Goal: Browse casually: Explore the website without a specific task or goal

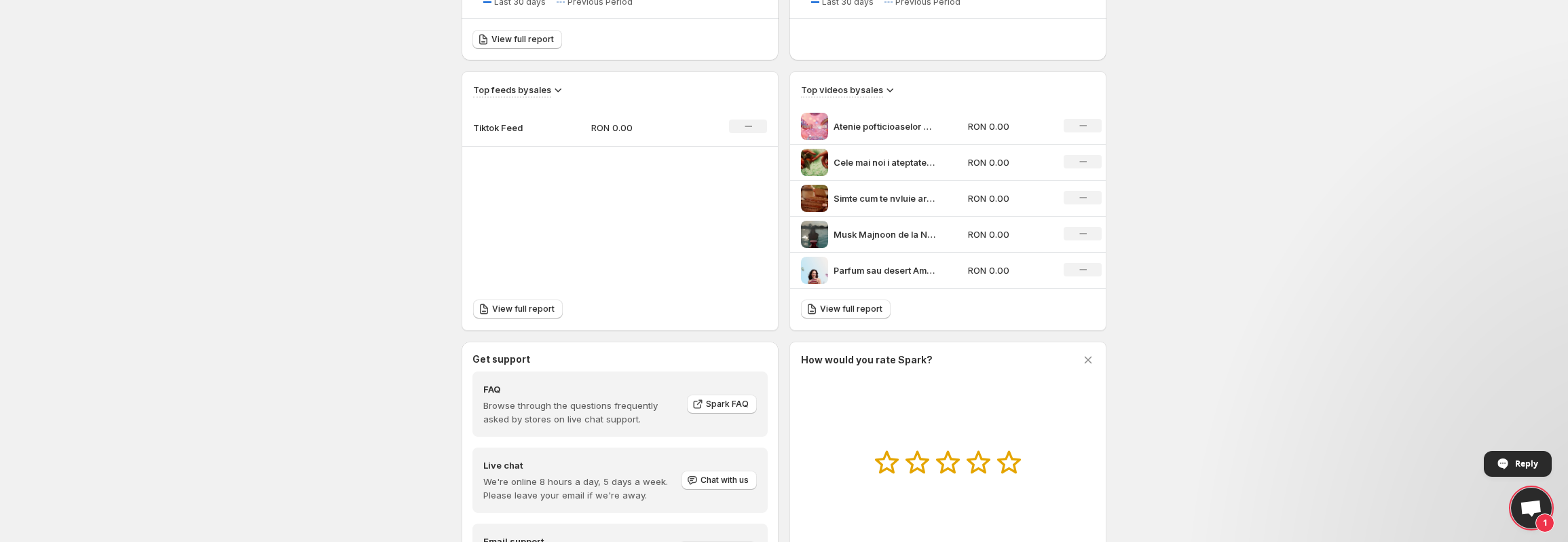
scroll to position [226, 0]
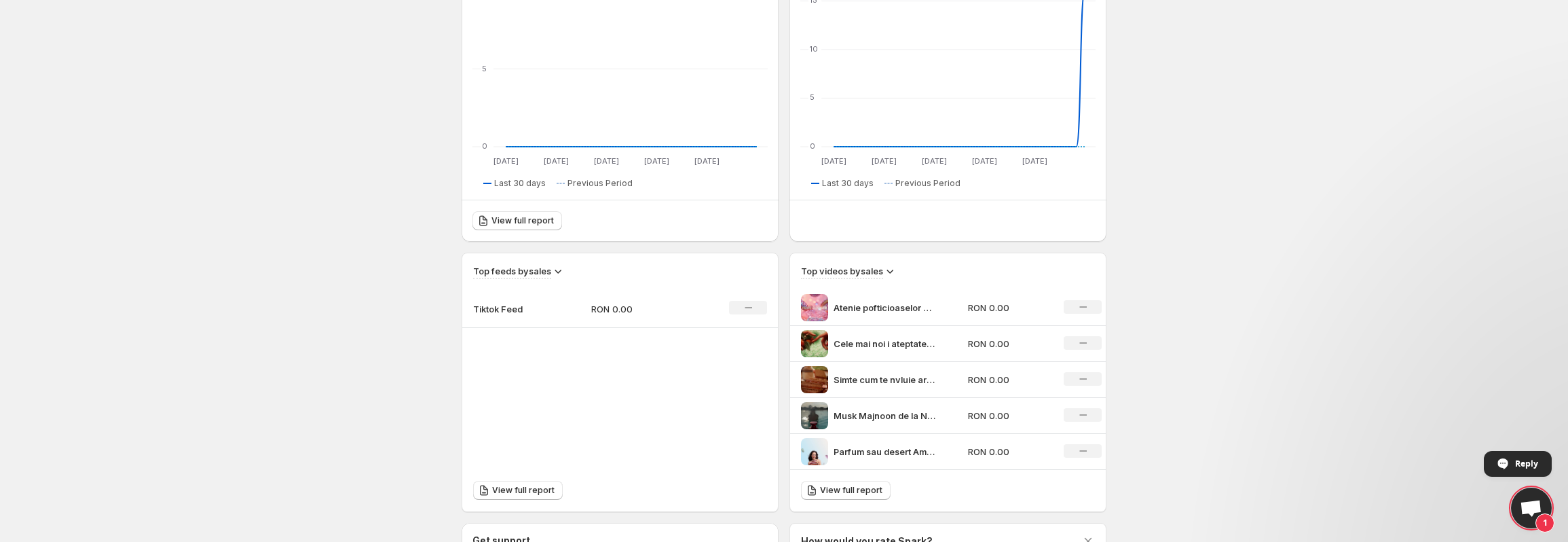
click at [874, 307] on p "Atenie pofticioaselor de lux Minya Caramel Dulce de la Paris Corner nu e doar u…" at bounding box center [885, 307] width 102 height 14
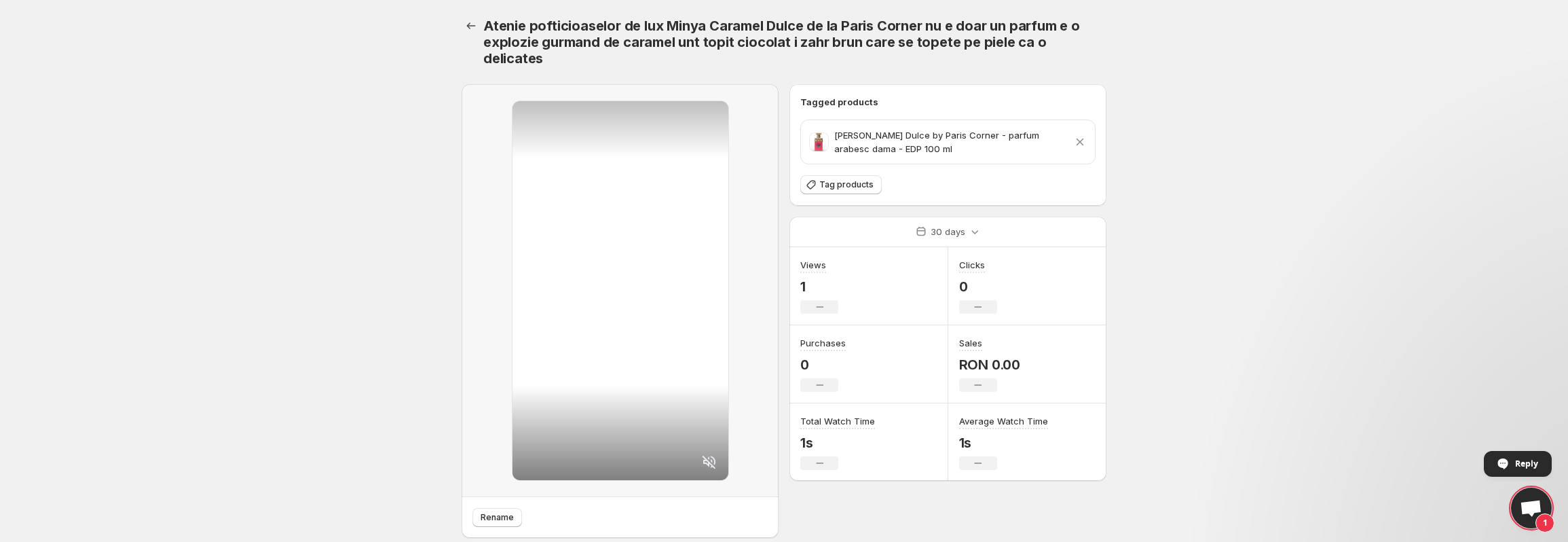
click at [876, 149] on p "[PERSON_NAME] Dulce by Paris Corner - parfum arabesc dama - EDP 100 ml" at bounding box center [951, 142] width 234 height 27
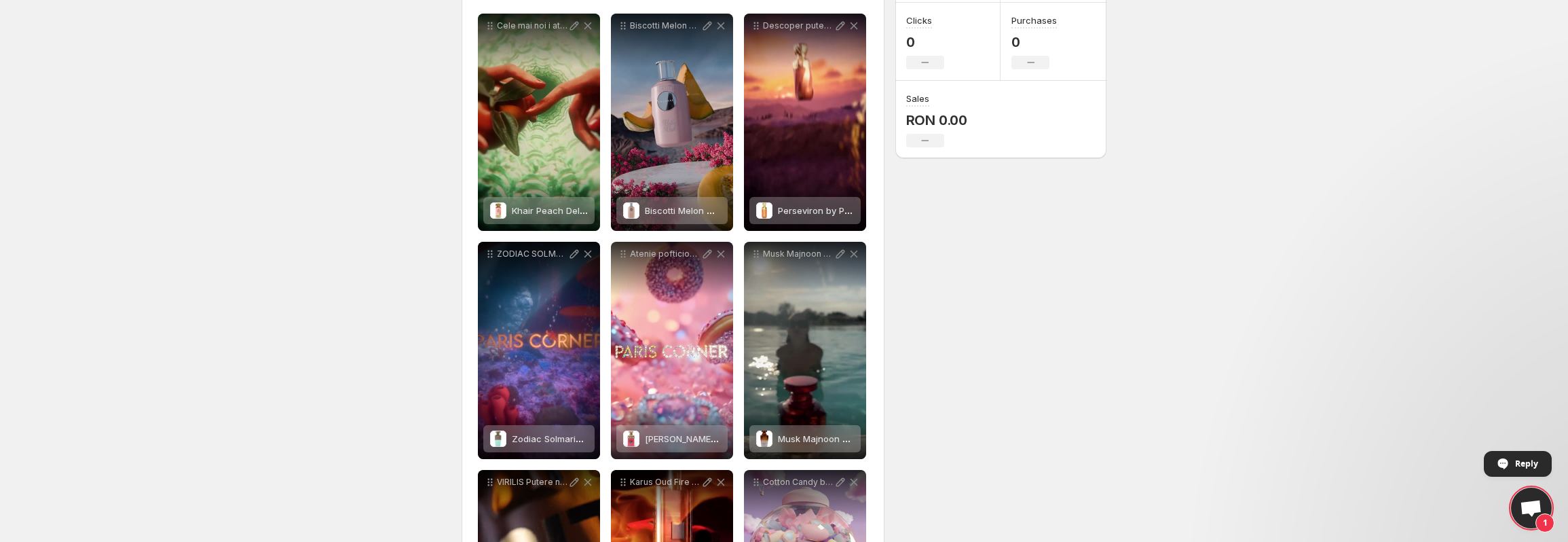
scroll to position [272, 0]
